Goal: Task Accomplishment & Management: Manage account settings

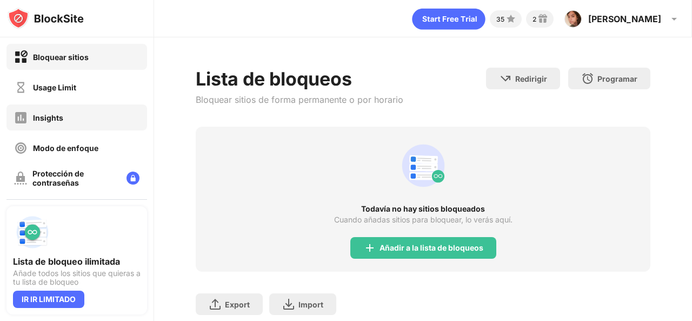
click at [100, 108] on div "Insights" at bounding box center [76, 117] width 141 height 26
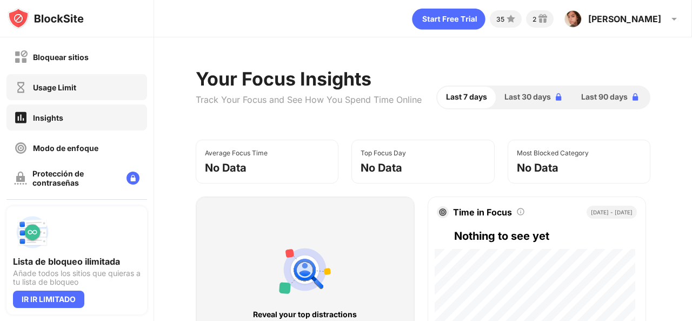
click at [114, 87] on div "Usage Limit" at bounding box center [76, 87] width 141 height 26
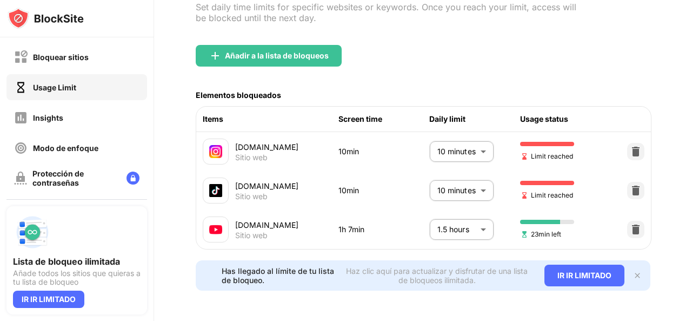
scroll to position [103, 0]
click at [485, 222] on body "Bloquear sitios Usage Limit Insights Modo de enfoque Protección de contraseñas …" at bounding box center [346, 160] width 692 height 321
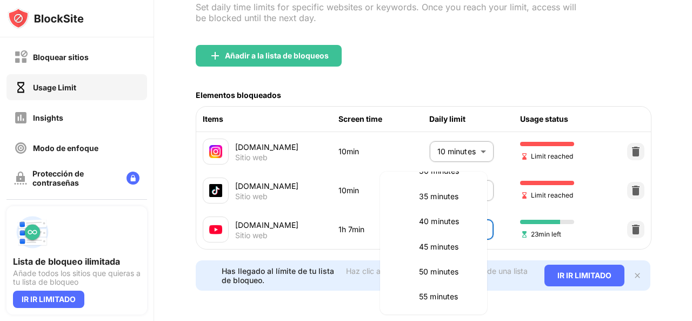
scroll to position [170, 0]
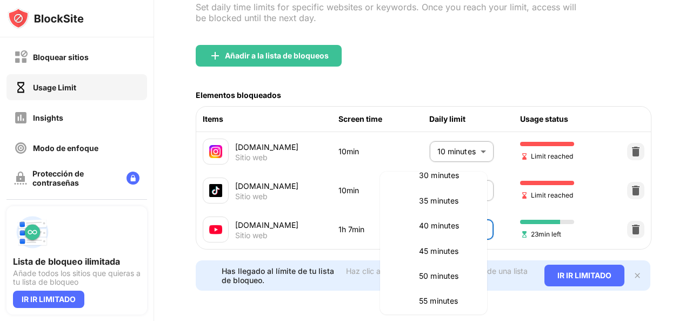
click at [451, 232] on li "40 minutes" at bounding box center [434, 225] width 94 height 25
type input "**"
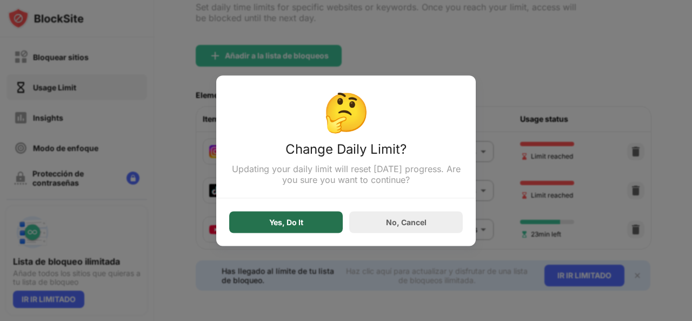
click at [313, 219] on div "Yes, Do It" at bounding box center [286, 222] width 114 height 22
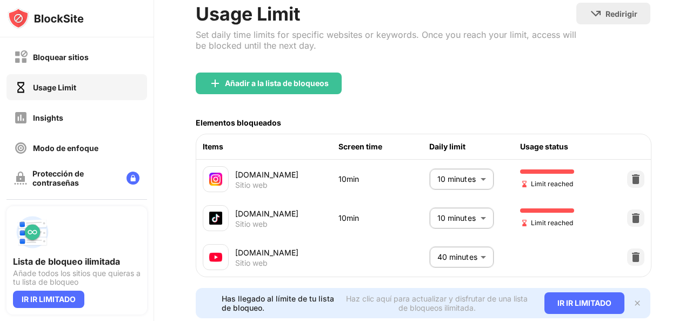
scroll to position [0, 0]
